Goal: Transaction & Acquisition: Download file/media

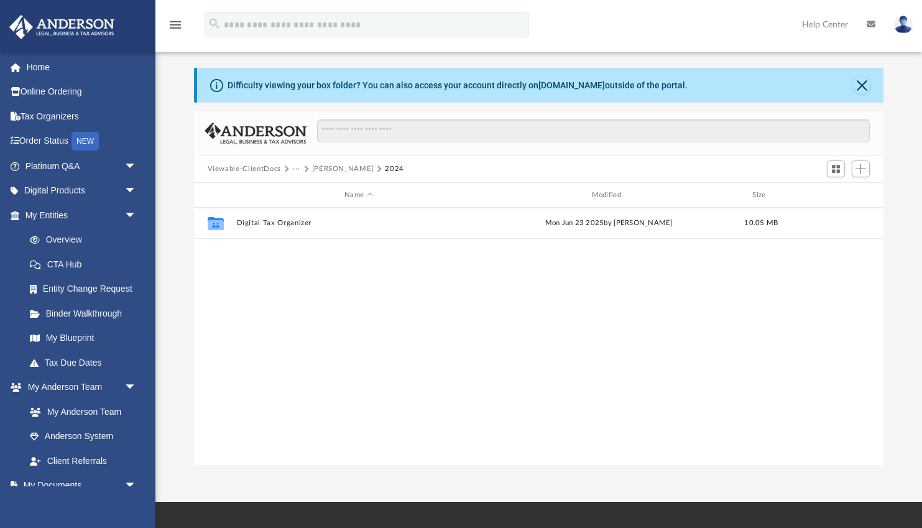
scroll to position [283, 689]
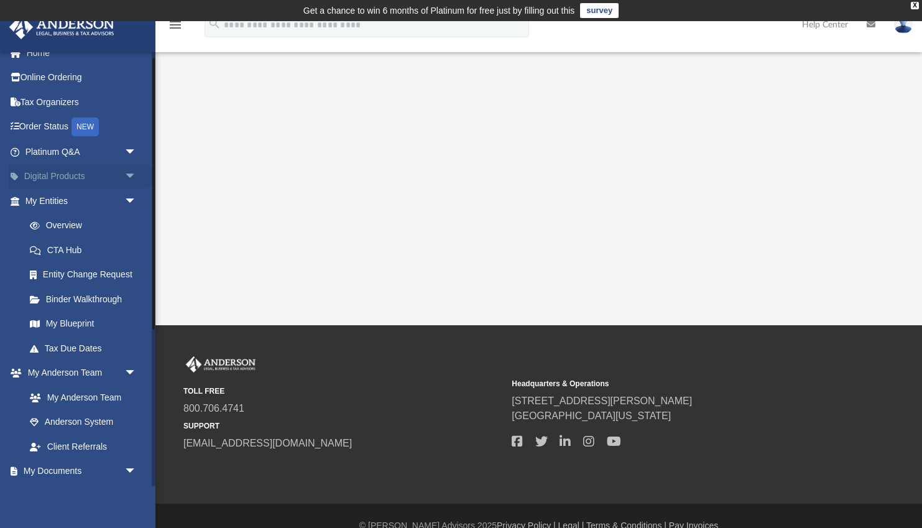
scroll to position [17, 0]
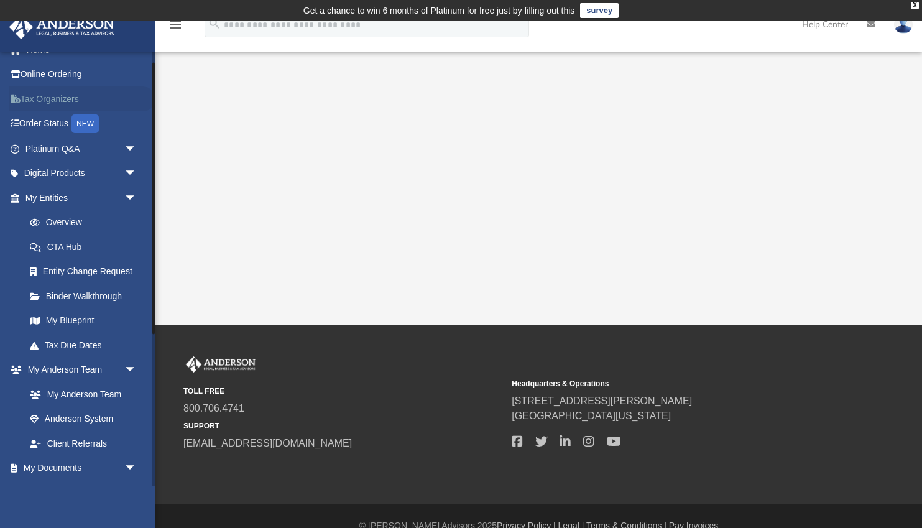
click at [54, 102] on link "Tax Organizers" at bounding box center [82, 98] width 147 height 25
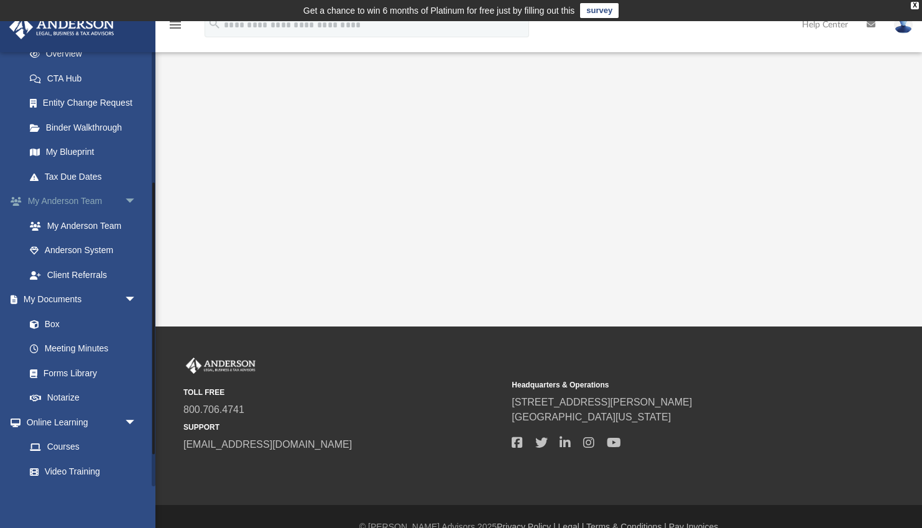
scroll to position [216, 0]
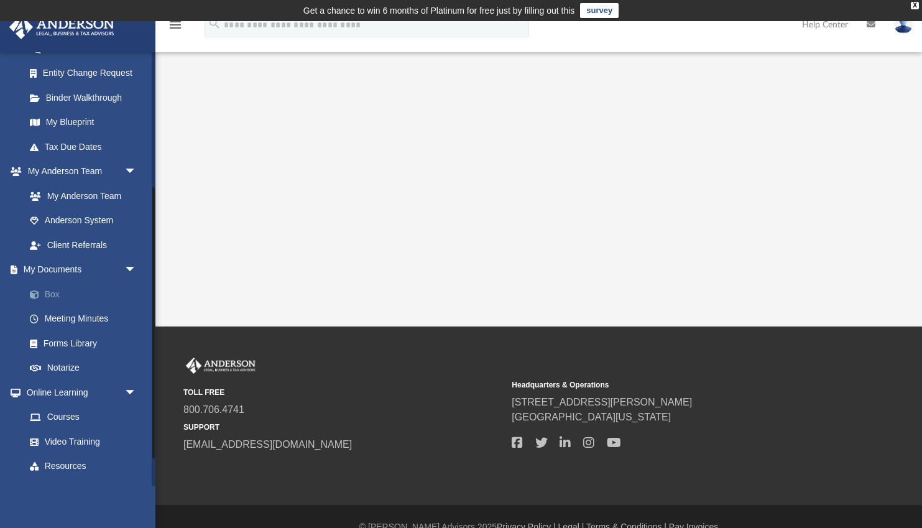
click at [53, 294] on link "Box" at bounding box center [86, 294] width 138 height 25
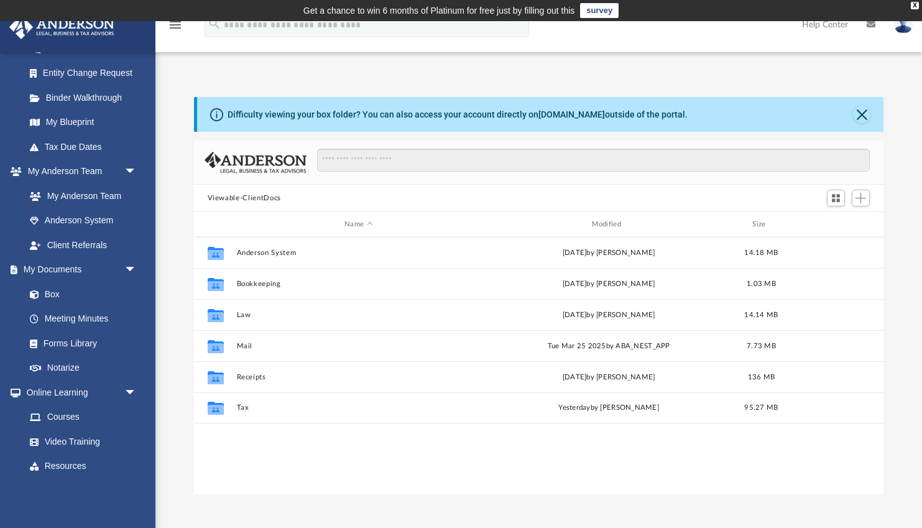
scroll to position [283, 689]
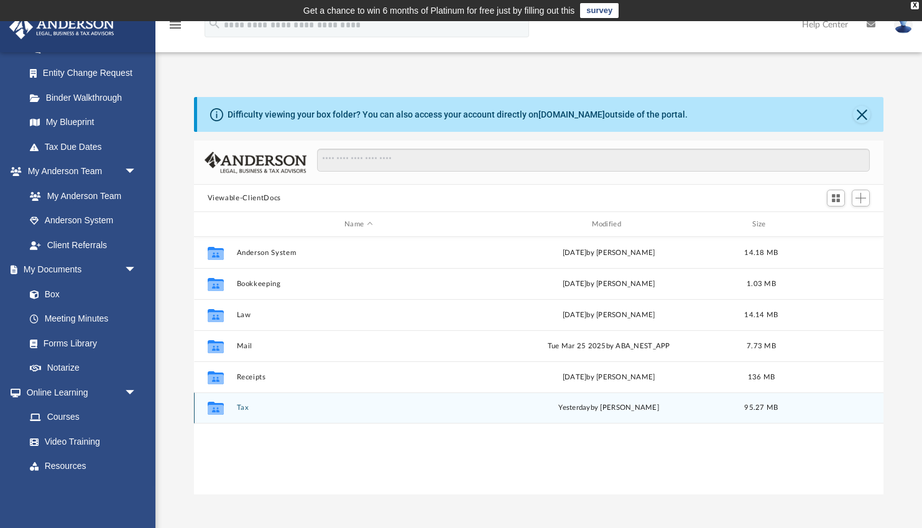
click at [243, 410] on button "Tax" at bounding box center [358, 407] width 244 height 8
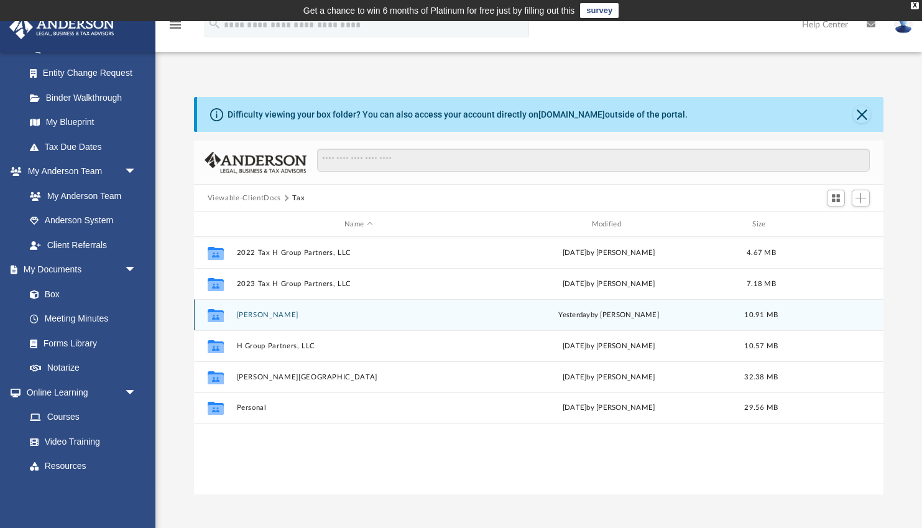
click at [268, 317] on button "[PERSON_NAME]" at bounding box center [358, 315] width 244 height 8
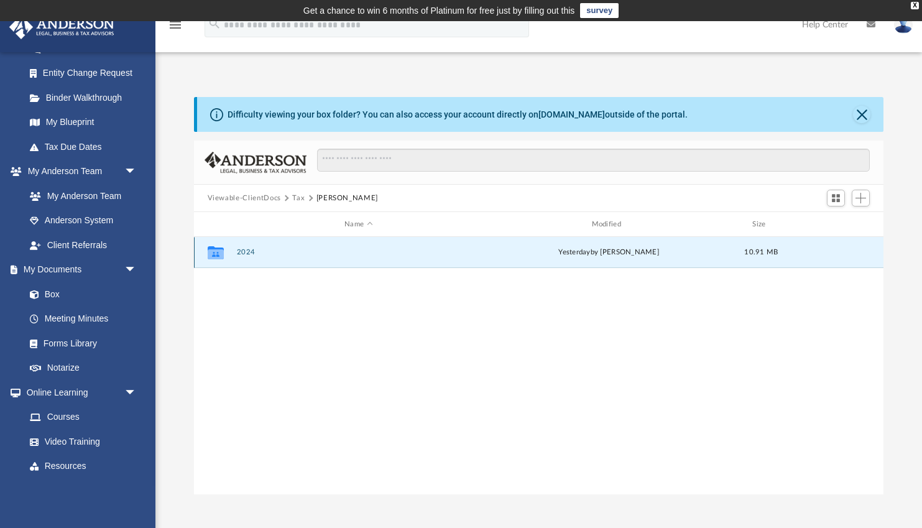
click at [247, 249] on button "2024" at bounding box center [358, 252] width 244 height 8
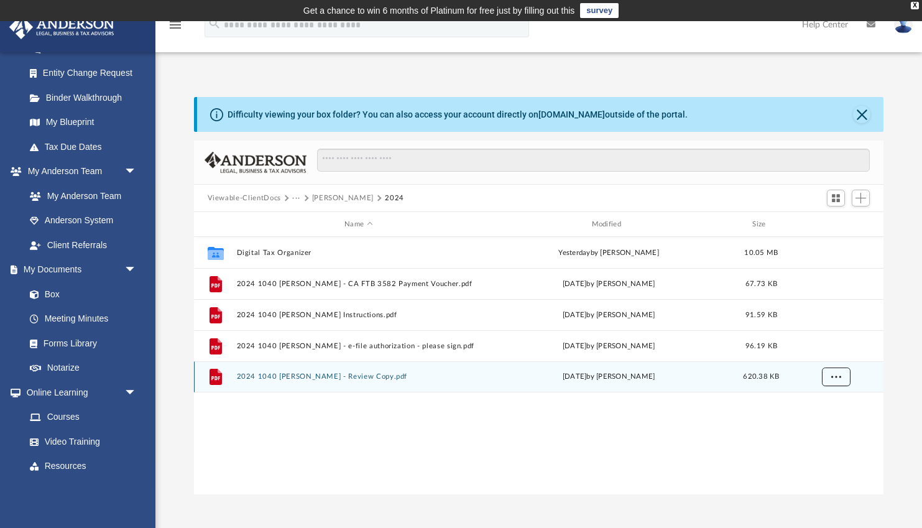
click at [838, 375] on span "More options" at bounding box center [836, 376] width 10 height 7
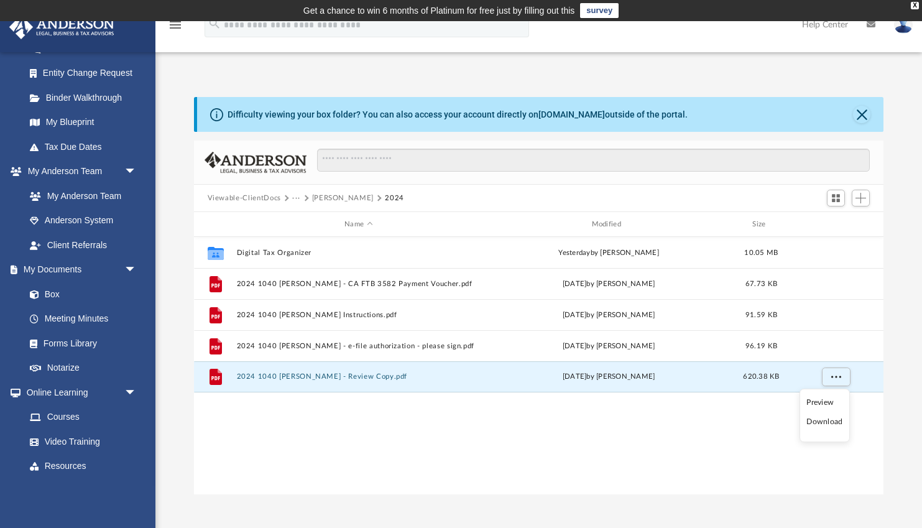
click at [823, 423] on li "Download" at bounding box center [824, 421] width 36 height 13
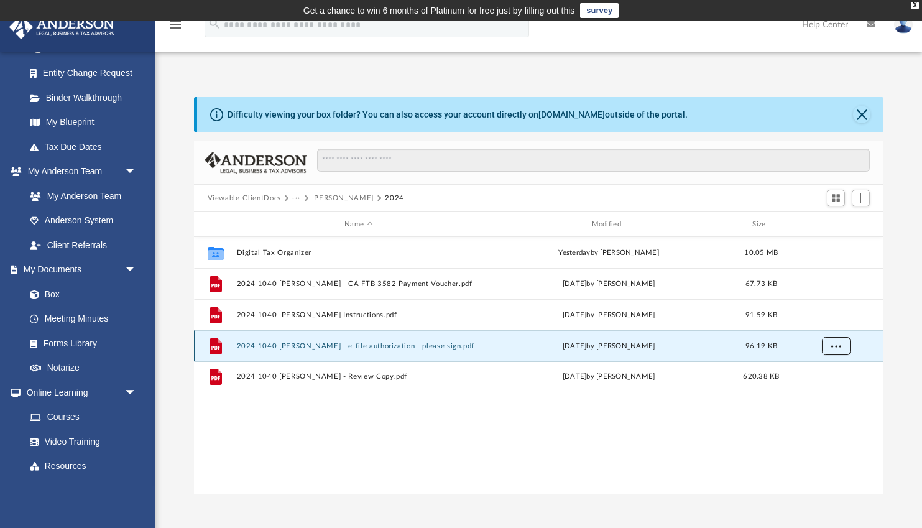
click at [835, 350] on button "More options" at bounding box center [835, 346] width 29 height 19
click at [826, 391] on li "Download" at bounding box center [824, 391] width 36 height 13
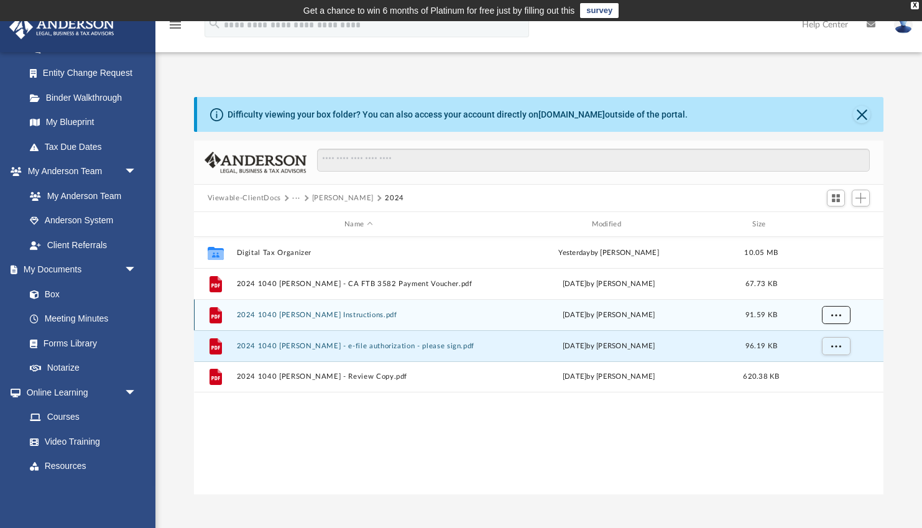
click at [838, 320] on button "More options" at bounding box center [835, 315] width 29 height 19
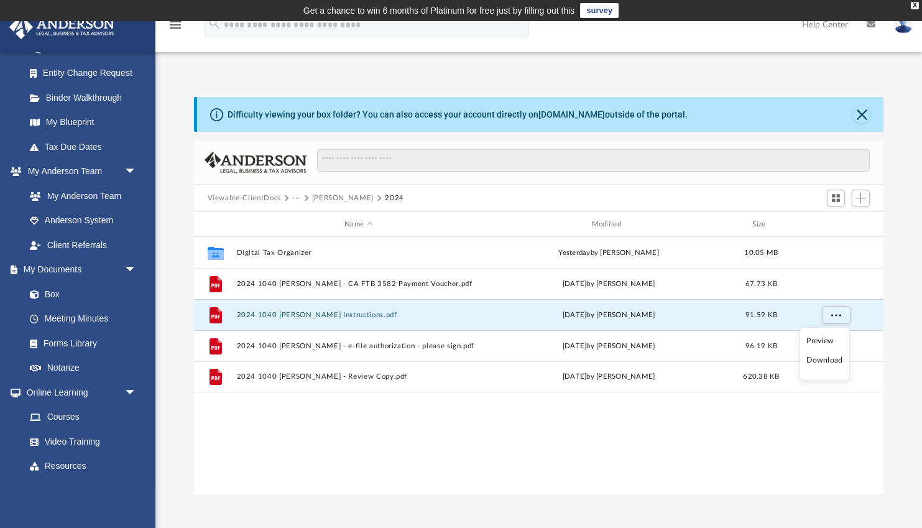
click at [832, 361] on li "Download" at bounding box center [824, 360] width 36 height 13
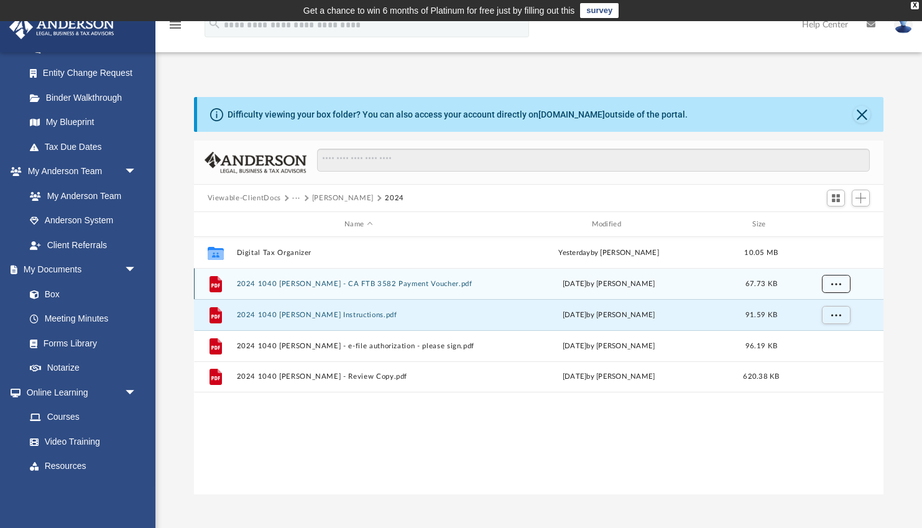
click at [838, 275] on button "More options" at bounding box center [835, 284] width 29 height 19
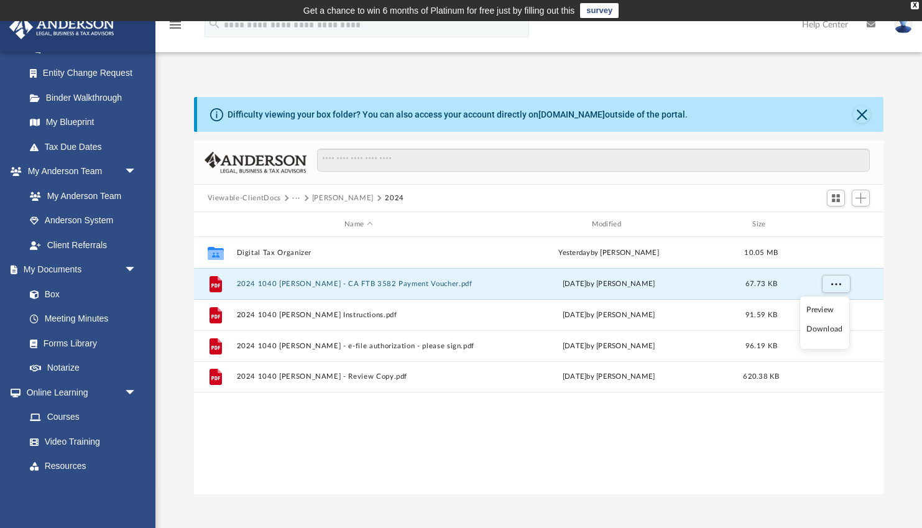
click at [832, 331] on li "Download" at bounding box center [824, 329] width 36 height 13
